Goal: Information Seeking & Learning: Learn about a topic

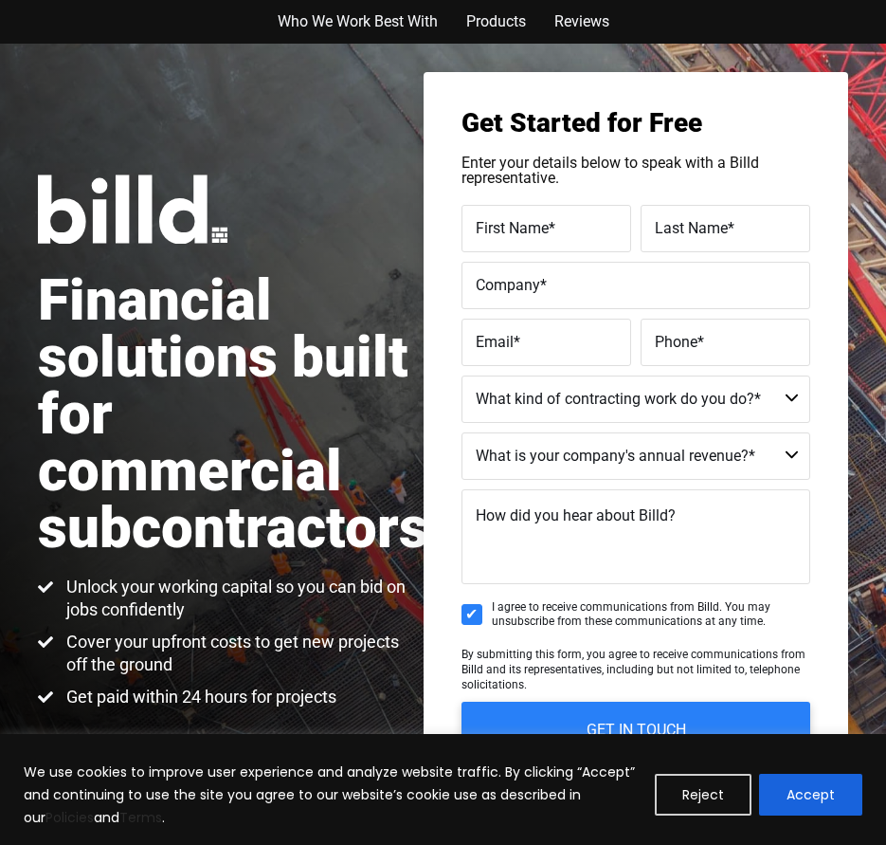
click at [840, 79] on div "Get Started for Free Enter your details below to speak with a Billd representat…" at bounding box center [636, 456] width 425 height 768
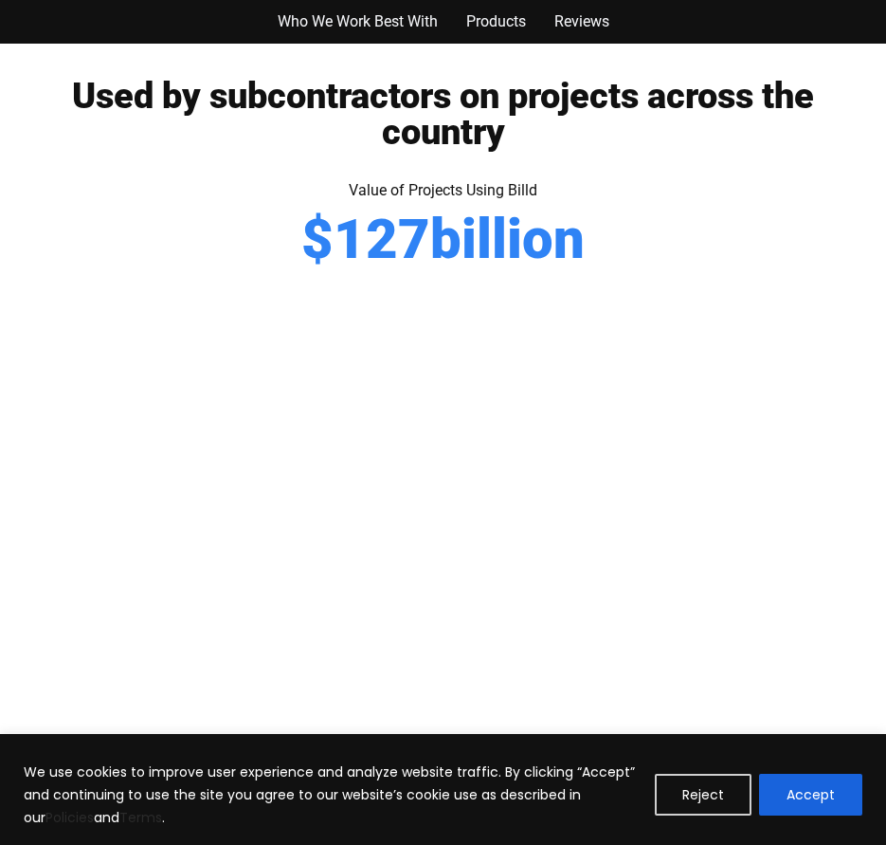
scroll to position [853, 0]
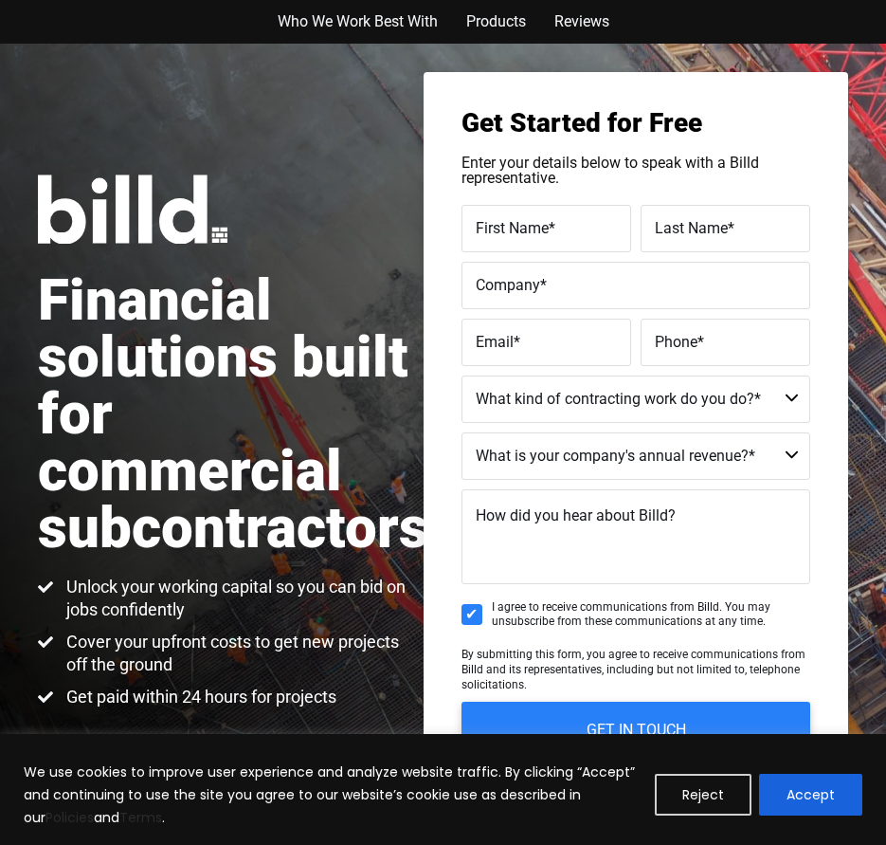
click at [842, 78] on div "Get Started for Free Enter your details below to speak with a Billd representat…" at bounding box center [636, 456] width 425 height 768
click at [850, 84] on div "Financial solutions built for commercial subcontractors Unlock your working cap…" at bounding box center [443, 442] width 886 height 796
